Goal: Task Accomplishment & Management: Use online tool/utility

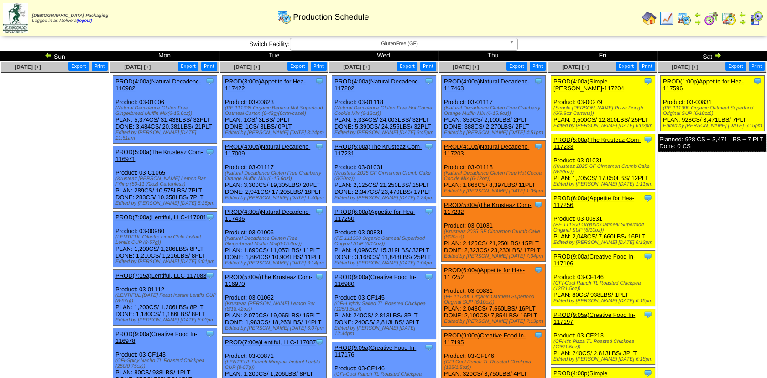
drag, startPoint x: 646, startPoint y: 123, endPoint x: 674, endPoint y: 349, distance: 228.4
click at [674, 349] on td "Oct 04 [+] Print Export Clone Item PROD(1:00p)Appetite for Hea-117596 Appetite …" at bounding box center [711, 367] width 109 height 612
click at [605, 136] on link "PROD(5:00a)The Krusteaz Com-117233" at bounding box center [596, 143] width 87 height 14
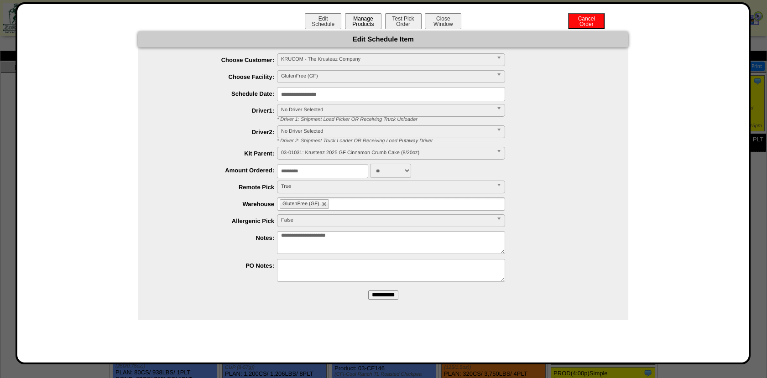
click at [366, 23] on button "Manage Products" at bounding box center [363, 21] width 36 height 16
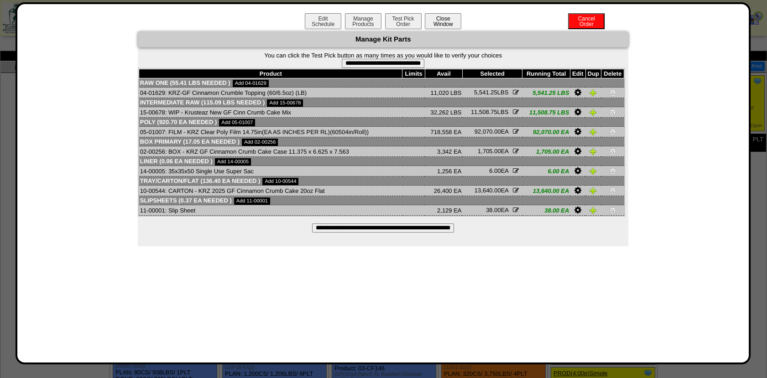
click at [447, 21] on button "Close Window" at bounding box center [443, 21] width 36 height 16
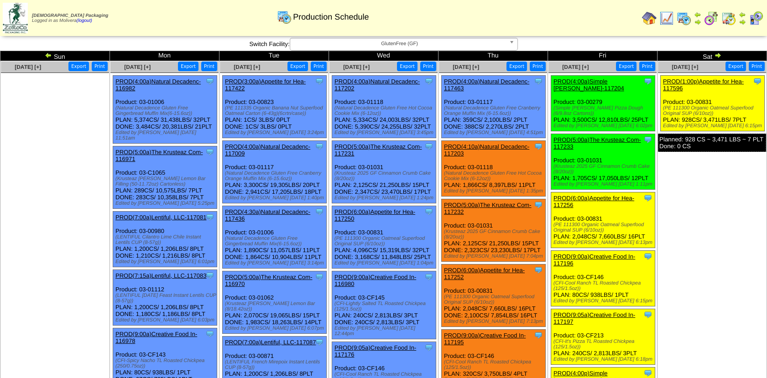
click at [706, 78] on link "PROD(1:00p)Appetite for Hea-117596" at bounding box center [703, 85] width 81 height 14
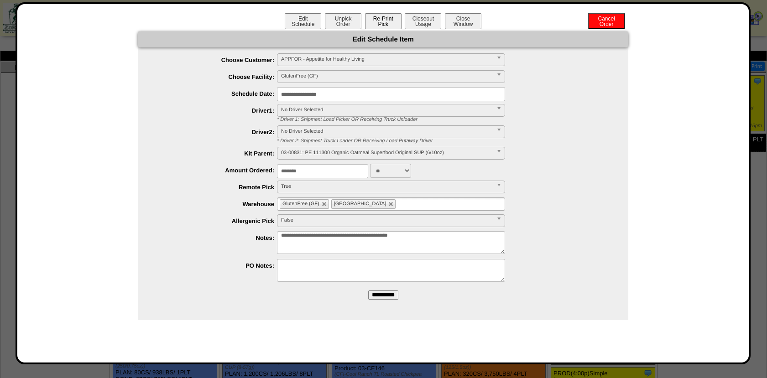
click at [381, 21] on button "Re-Print Pick" at bounding box center [383, 21] width 36 height 16
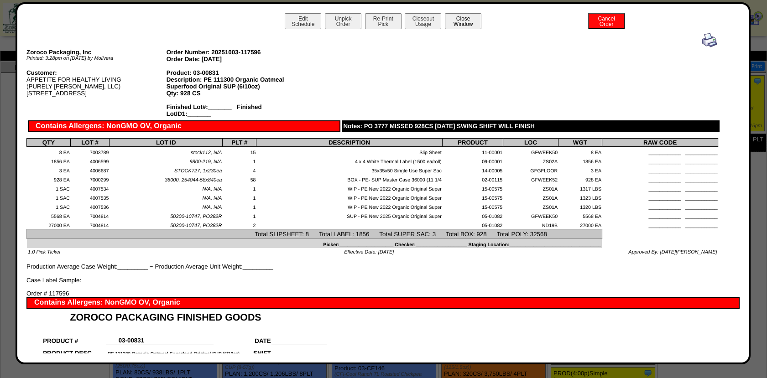
click at [466, 23] on button "Close Window" at bounding box center [463, 21] width 36 height 16
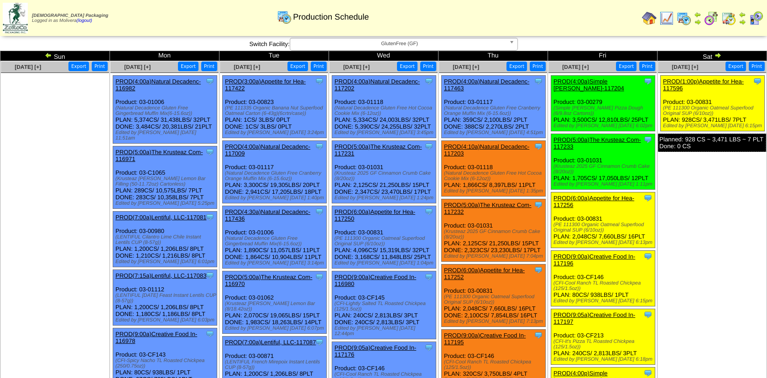
click at [714, 19] on img at bounding box center [711, 18] width 15 height 15
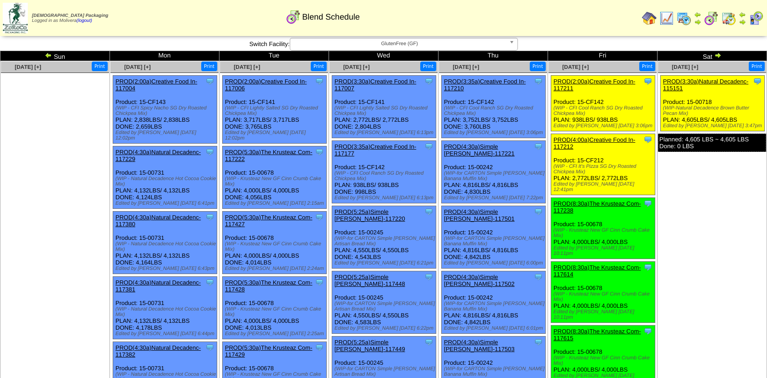
click at [681, 16] on img at bounding box center [683, 18] width 15 height 15
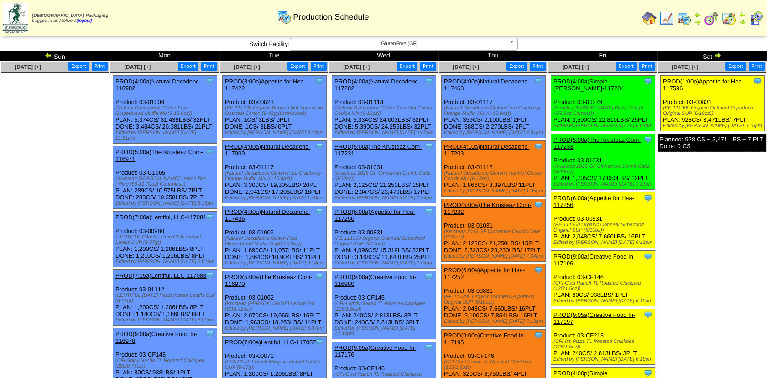
click at [664, 19] on img at bounding box center [666, 18] width 15 height 15
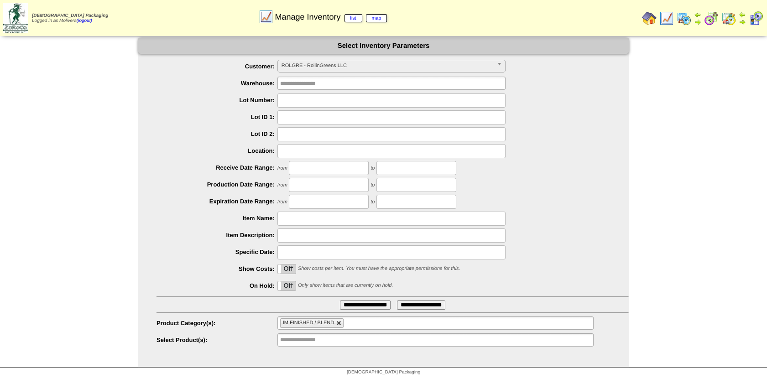
click at [338, 321] on link at bounding box center [338, 323] width 5 height 5
type input "**********"
click at [241, 307] on div "**********" at bounding box center [392, 305] width 472 height 9
click at [287, 318] on input "text" at bounding box center [309, 321] width 58 height 11
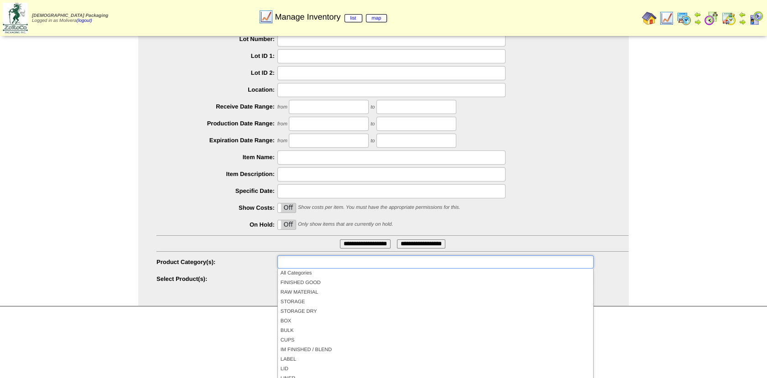
scroll to position [0, 0]
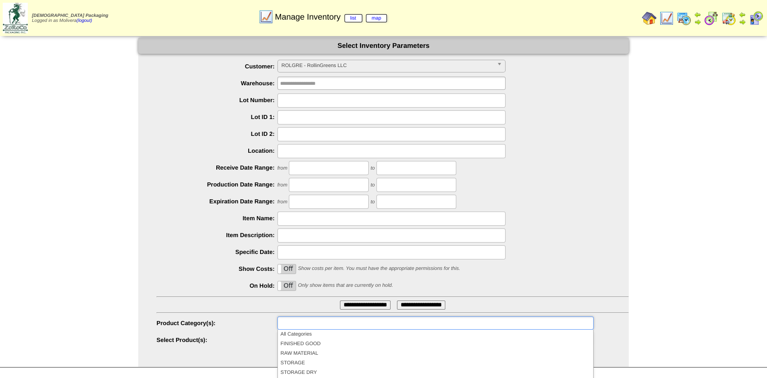
click at [683, 20] on img at bounding box center [683, 18] width 15 height 15
type input "**********"
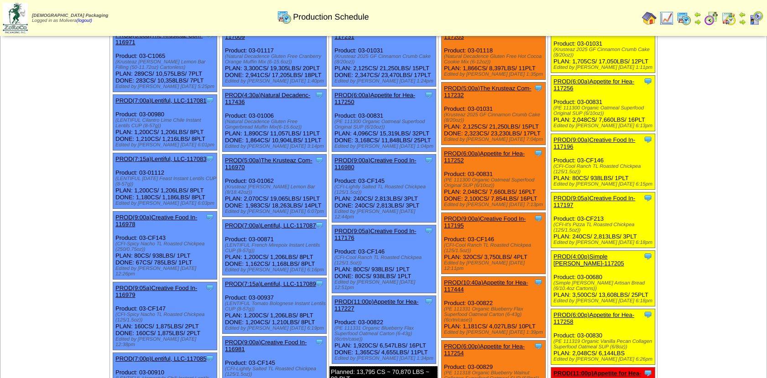
scroll to position [117, 0]
drag, startPoint x: 722, startPoint y: 175, endPoint x: 694, endPoint y: 62, distance: 116.6
click at [694, 62] on td "[DATE] [+] Print Export Clone Item PROD(1:00p)Appetite for Hea-117596 Appetite …" at bounding box center [711, 250] width 109 height 612
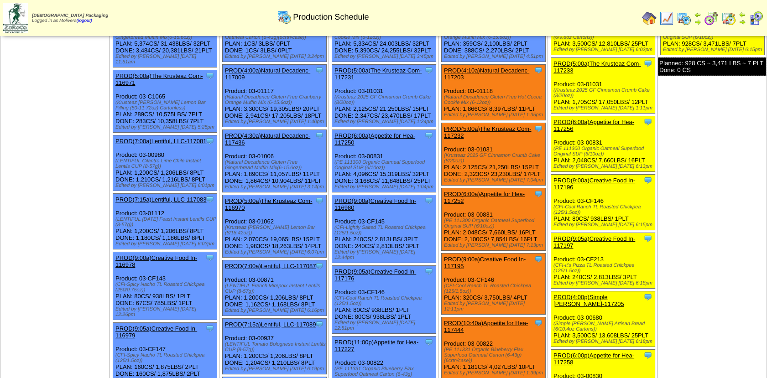
scroll to position [79, 0]
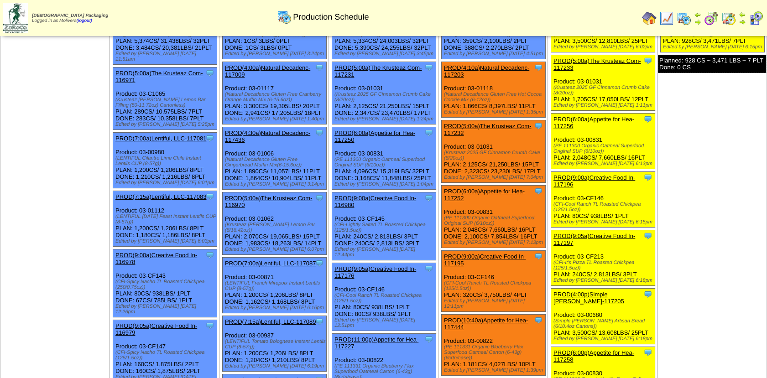
click at [709, 17] on img at bounding box center [711, 18] width 15 height 15
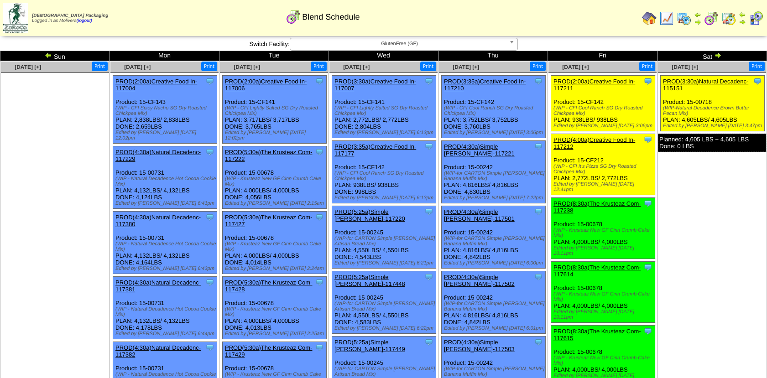
click at [719, 53] on img at bounding box center [717, 55] width 7 height 7
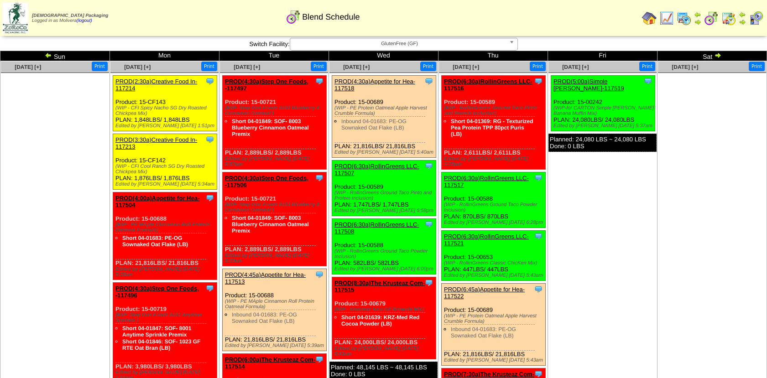
click at [683, 17] on img at bounding box center [683, 18] width 15 height 15
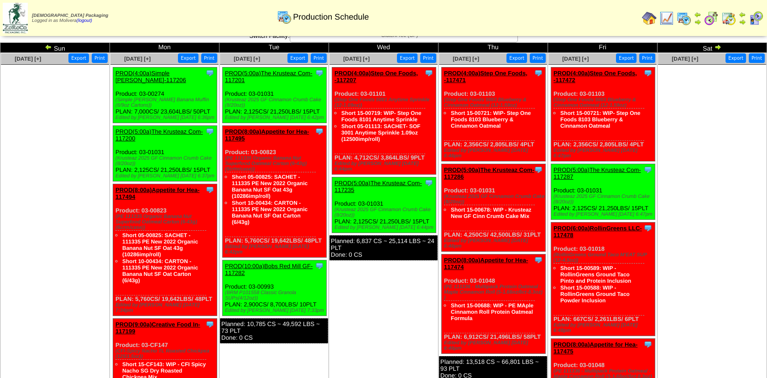
scroll to position [9, 0]
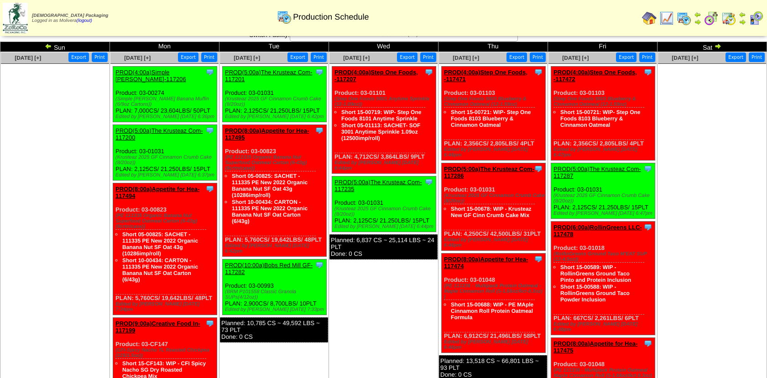
click at [719, 48] on img at bounding box center [717, 45] width 7 height 7
